Goal: Task Accomplishment & Management: Manage account settings

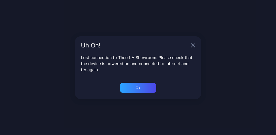
scroll to position [3, 0]
click at [129, 82] on div "Lost connection to Theo LA Showroom. Please check that the device is powered on…" at bounding box center [138, 68] width 126 height 28
click at [129, 87] on div "Ok" at bounding box center [138, 88] width 36 height 10
click at [151, 89] on div "Ok" at bounding box center [138, 88] width 36 height 10
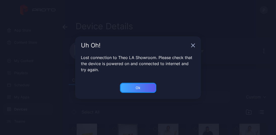
click at [147, 88] on div "Ok" at bounding box center [138, 88] width 36 height 10
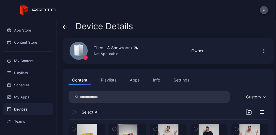
click at [21, 109] on div "Devices" at bounding box center [28, 109] width 50 height 12
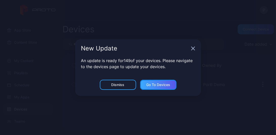
click at [148, 83] on div "Go to devices" at bounding box center [158, 85] width 24 height 4
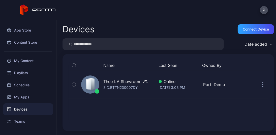
click at [93, 44] on input "search" at bounding box center [142, 44] width 161 height 12
click at [20, 85] on div "Schedule" at bounding box center [28, 85] width 50 height 12
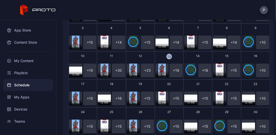
scroll to position [63, 0]
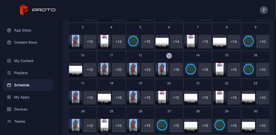
click at [173, 60] on button "13 12 AM + 19 + 20" at bounding box center [169, 65] width 29 height 28
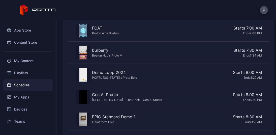
scroll to position [0, 0]
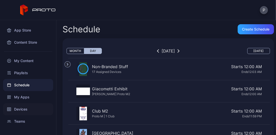
click at [17, 110] on div "Devices" at bounding box center [28, 109] width 50 height 12
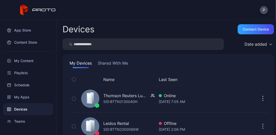
click at [107, 46] on input "search" at bounding box center [142, 44] width 161 height 12
type input "***"
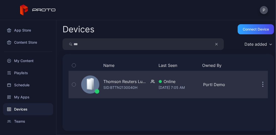
click at [129, 87] on div "SID: BTTN2130040H" at bounding box center [120, 87] width 34 height 6
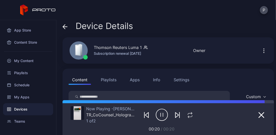
scroll to position [3, 0]
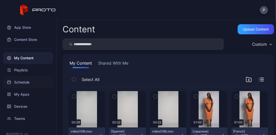
scroll to position [3, 0]
click at [25, 69] on div "Playlists" at bounding box center [28, 70] width 50 height 12
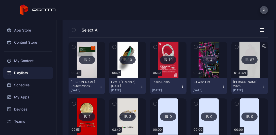
scroll to position [47, 0]
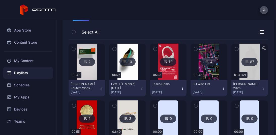
click at [96, 70] on img at bounding box center [87, 62] width 20 height 36
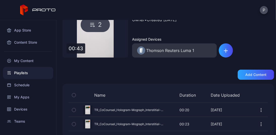
scroll to position [54, 0]
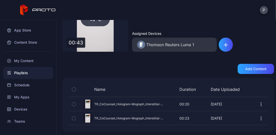
click at [147, 105] on div "Preview" at bounding box center [168, 103] width 199 height 13
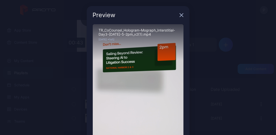
click at [180, 16] on icon "button" at bounding box center [181, 15] width 3 height 3
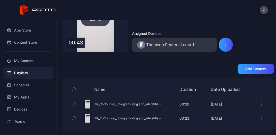
click at [129, 118] on div "Preview" at bounding box center [168, 117] width 199 height 13
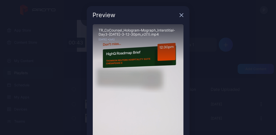
click at [179, 15] on icon "button" at bounding box center [181, 15] width 4 height 4
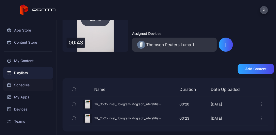
click at [25, 85] on div "Schedule" at bounding box center [28, 85] width 50 height 12
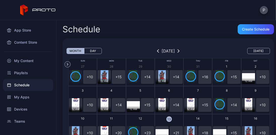
click at [252, 50] on button "[DATE]" at bounding box center [258, 51] width 23 height 6
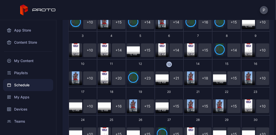
scroll to position [59, 0]
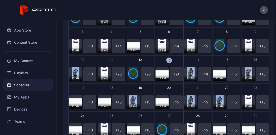
click at [162, 63] on button "13 12 AM + 21 + 22" at bounding box center [169, 69] width 29 height 28
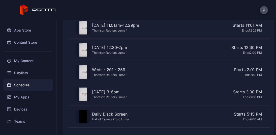
scroll to position [419, 0]
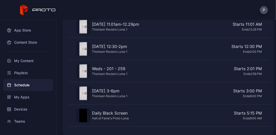
click at [154, 113] on div "Starts 5:15 PM" at bounding box center [196, 113] width 131 height 6
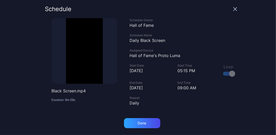
click at [233, 10] on icon "button" at bounding box center [235, 9] width 4 height 4
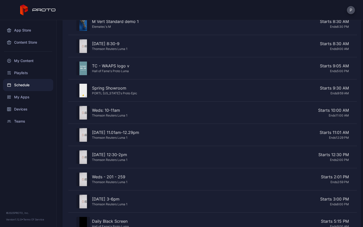
scroll to position [311, 0]
